Goal: Navigation & Orientation: Find specific page/section

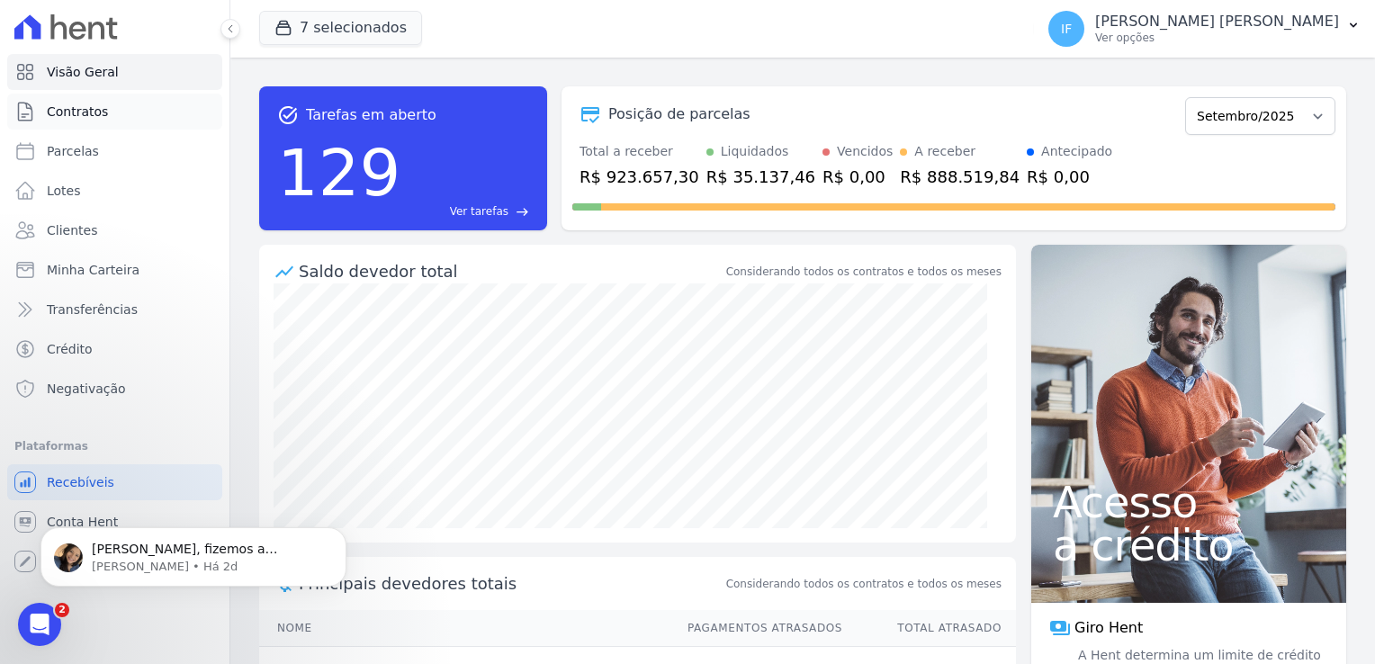
click at [110, 112] on link "Contratos" at bounding box center [114, 112] width 215 height 36
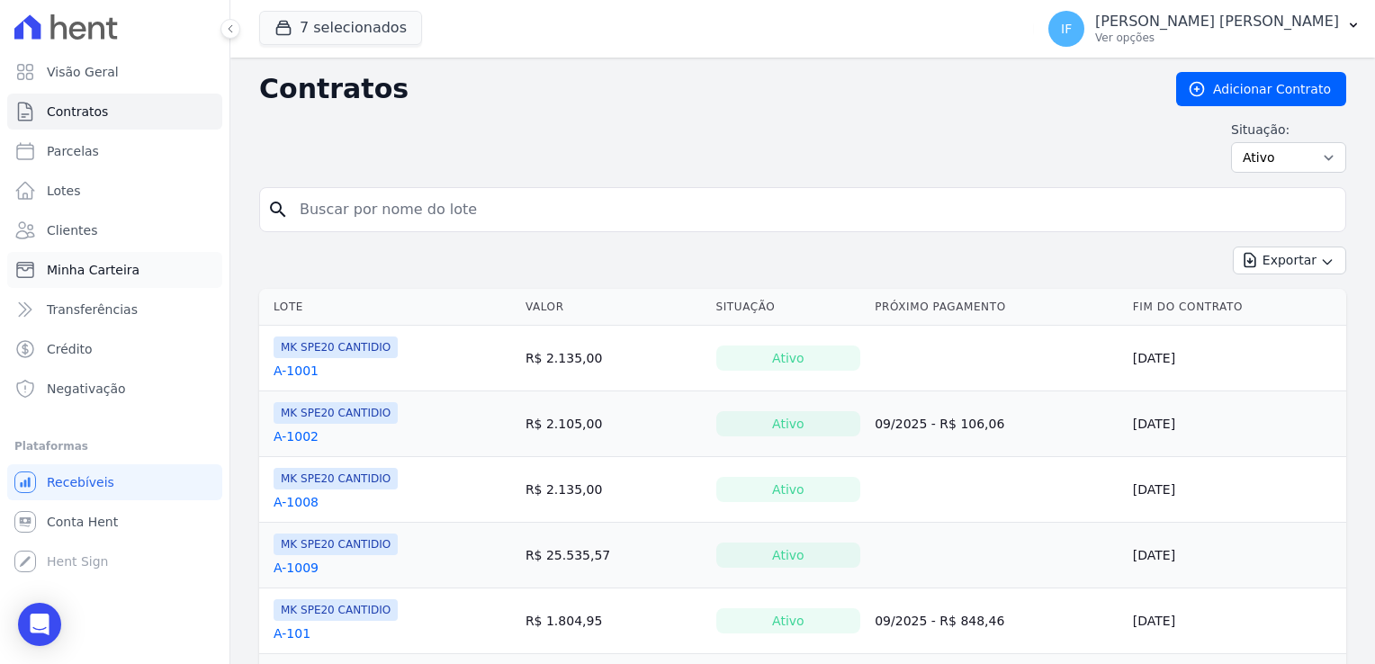
click at [135, 277] on link "Minha Carteira" at bounding box center [114, 270] width 215 height 36
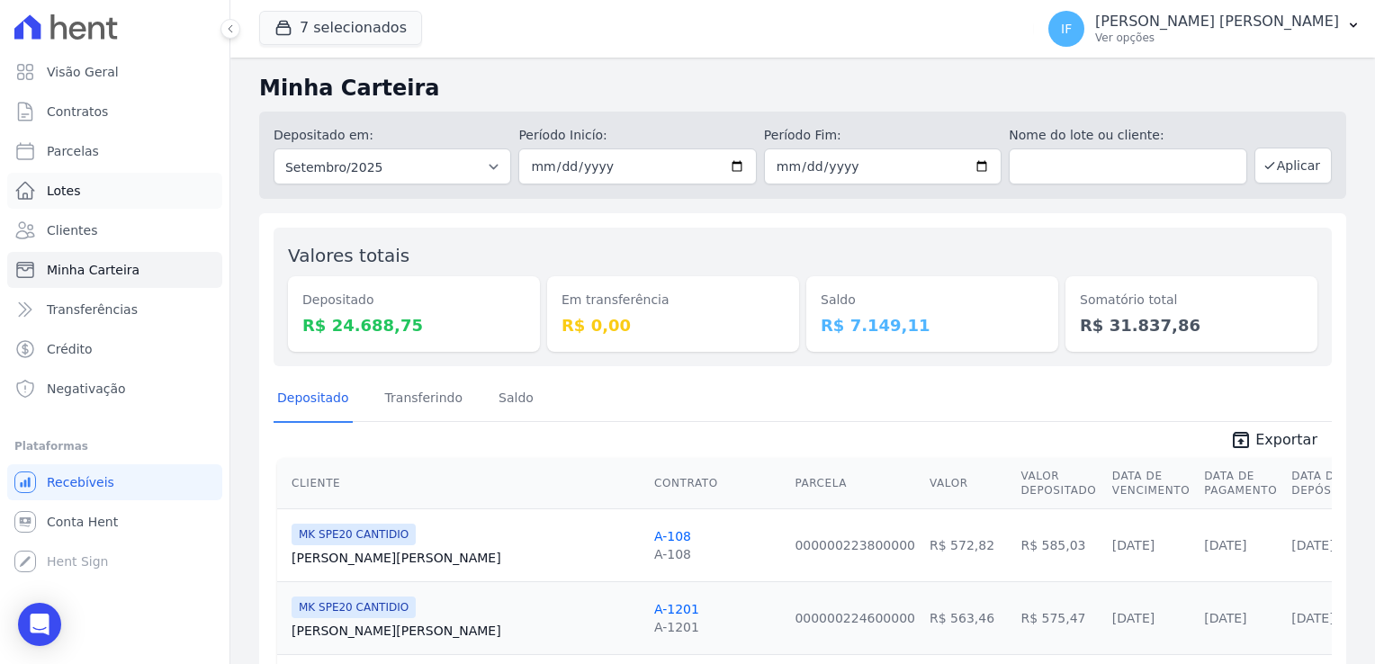
click at [136, 201] on link "Lotes" at bounding box center [114, 191] width 215 height 36
